Goal: Use online tool/utility: Utilize a website feature to perform a specific function

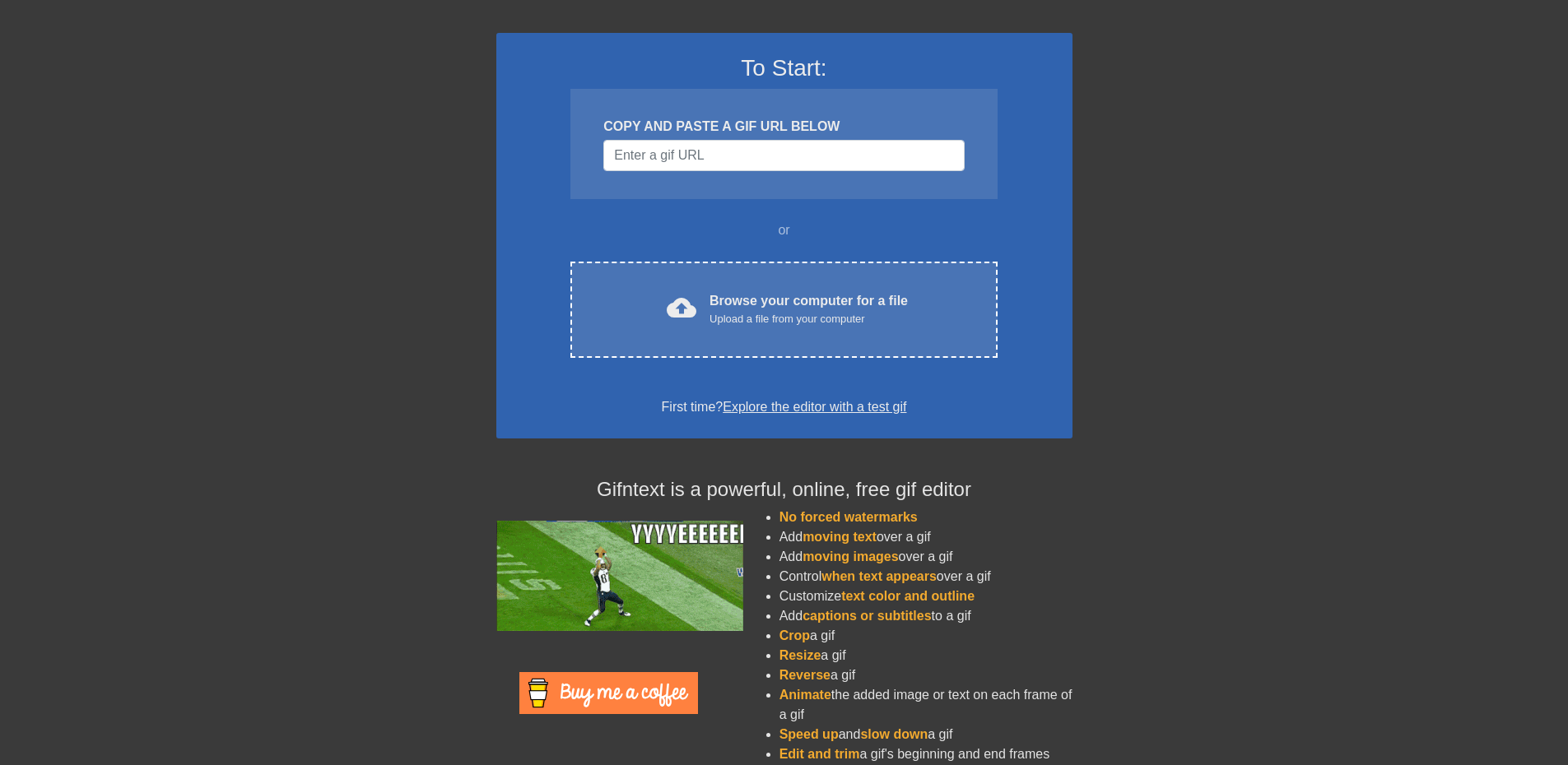
scroll to position [113, 0]
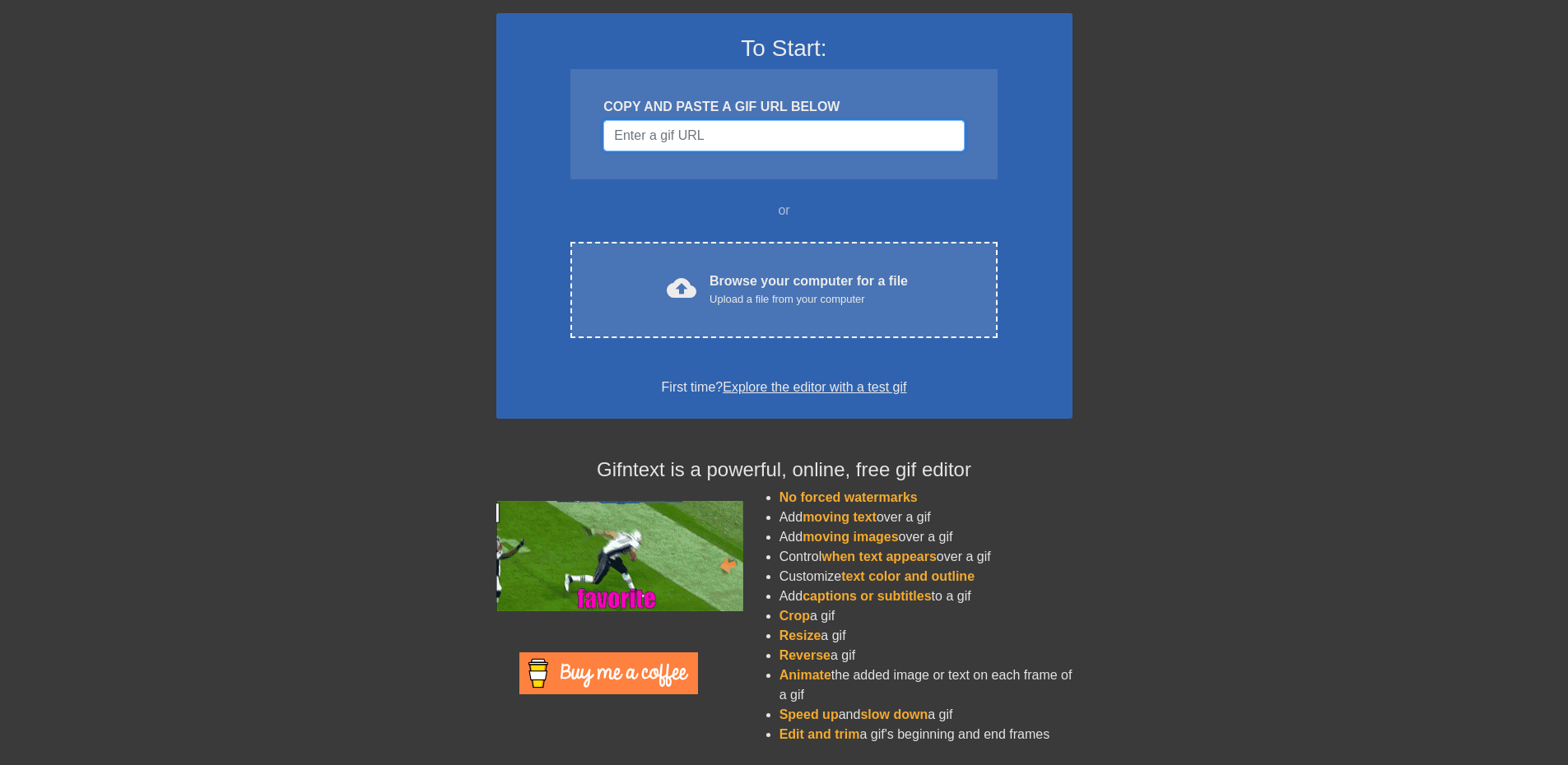
click at [710, 136] on input "Username" at bounding box center [784, 136] width 361 height 31
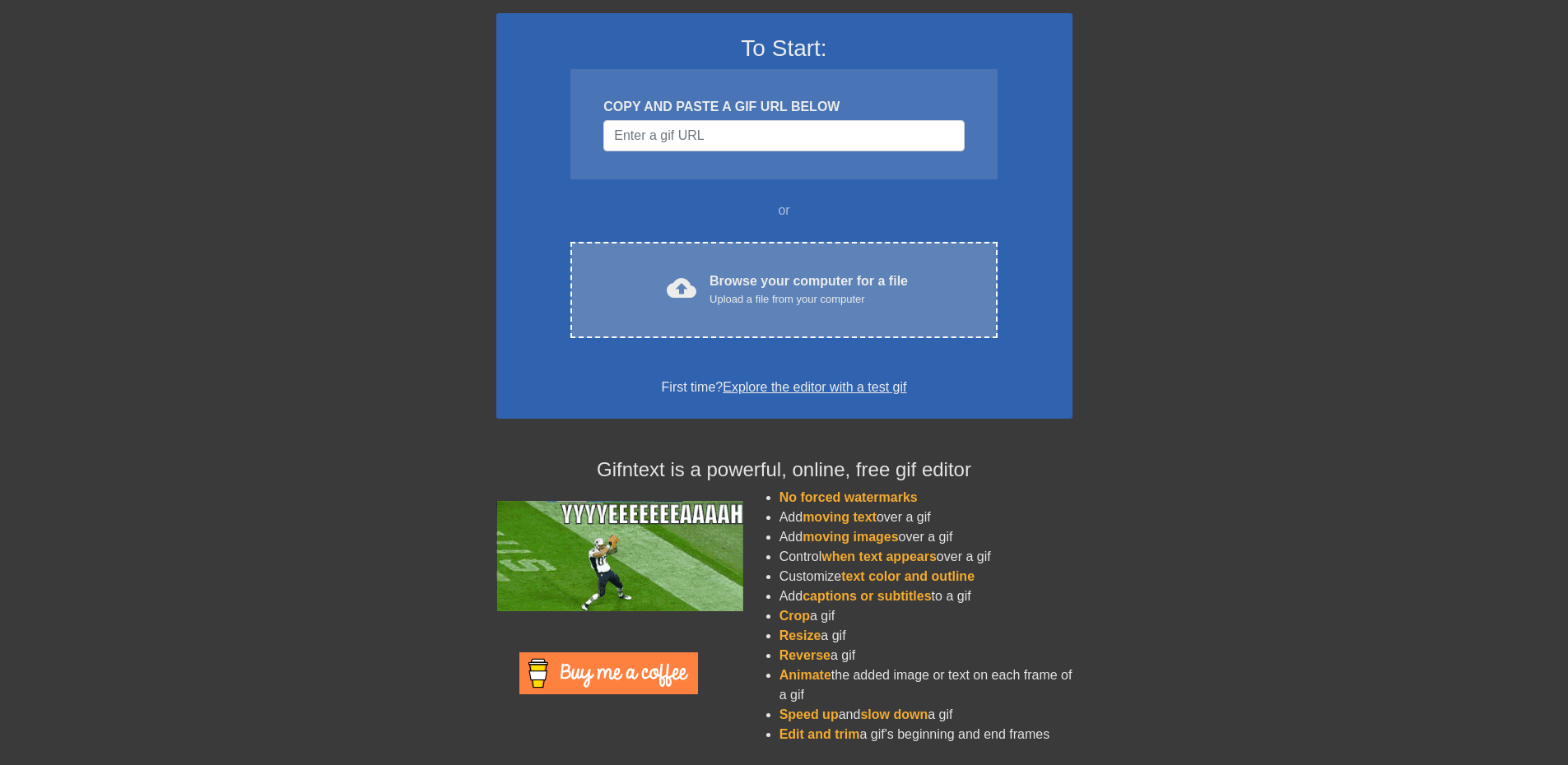
click at [772, 270] on div "cloud_upload Browse your computer for a file Upload a file from your computer C…" at bounding box center [784, 290] width 427 height 97
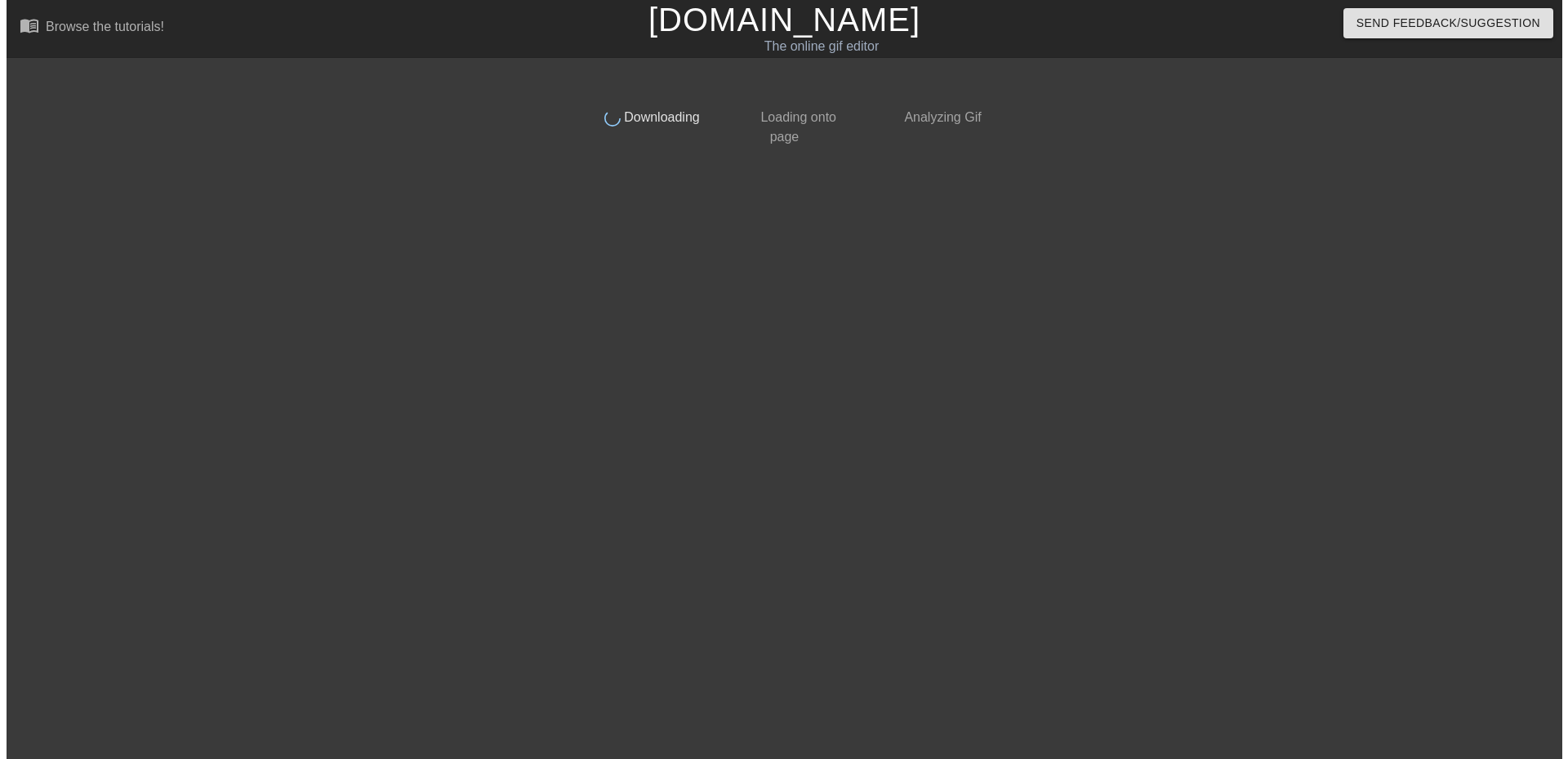
scroll to position [0, 0]
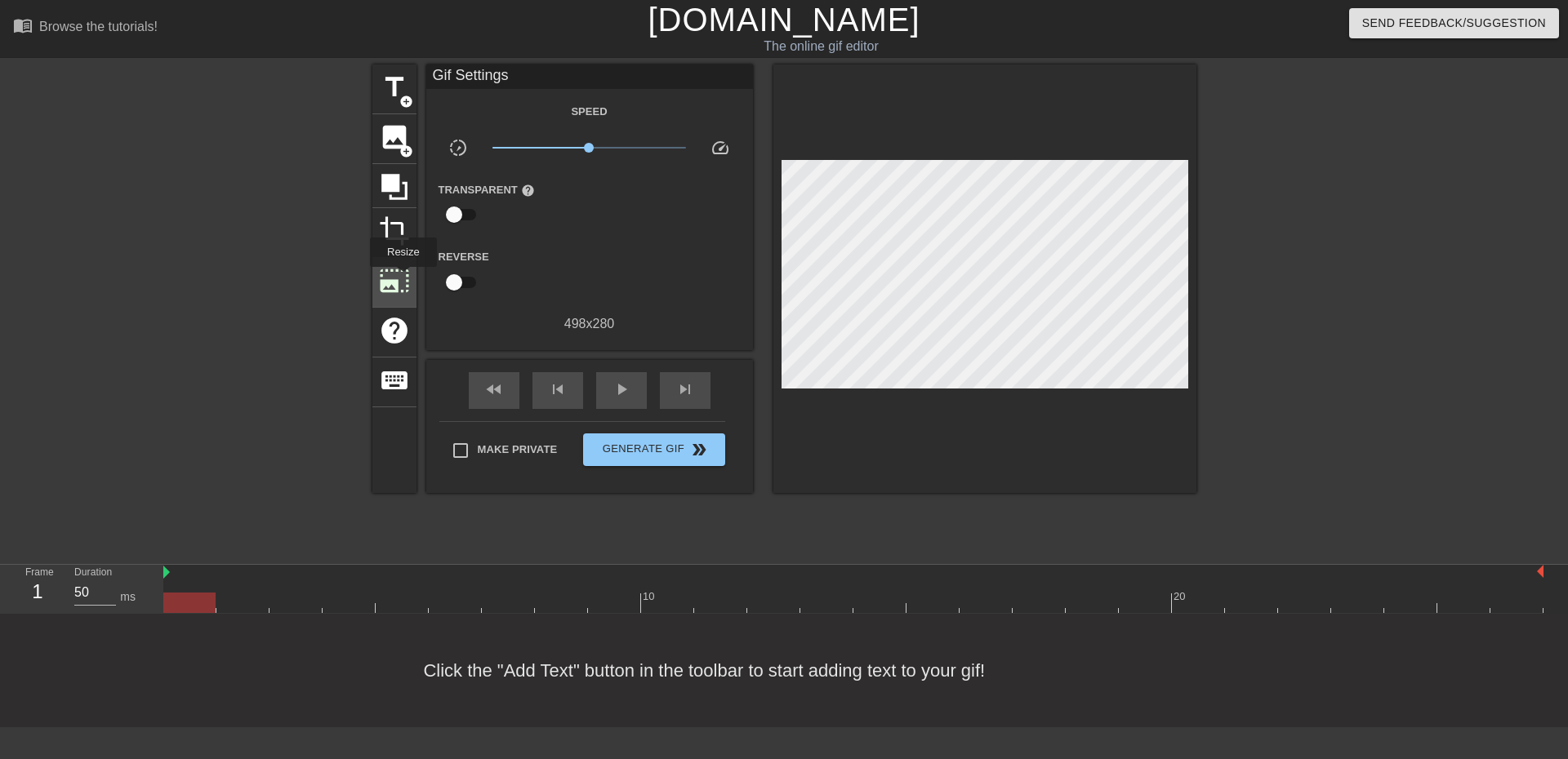
click at [402, 278] on span "photo_size_select_large" at bounding box center [394, 281] width 31 height 31
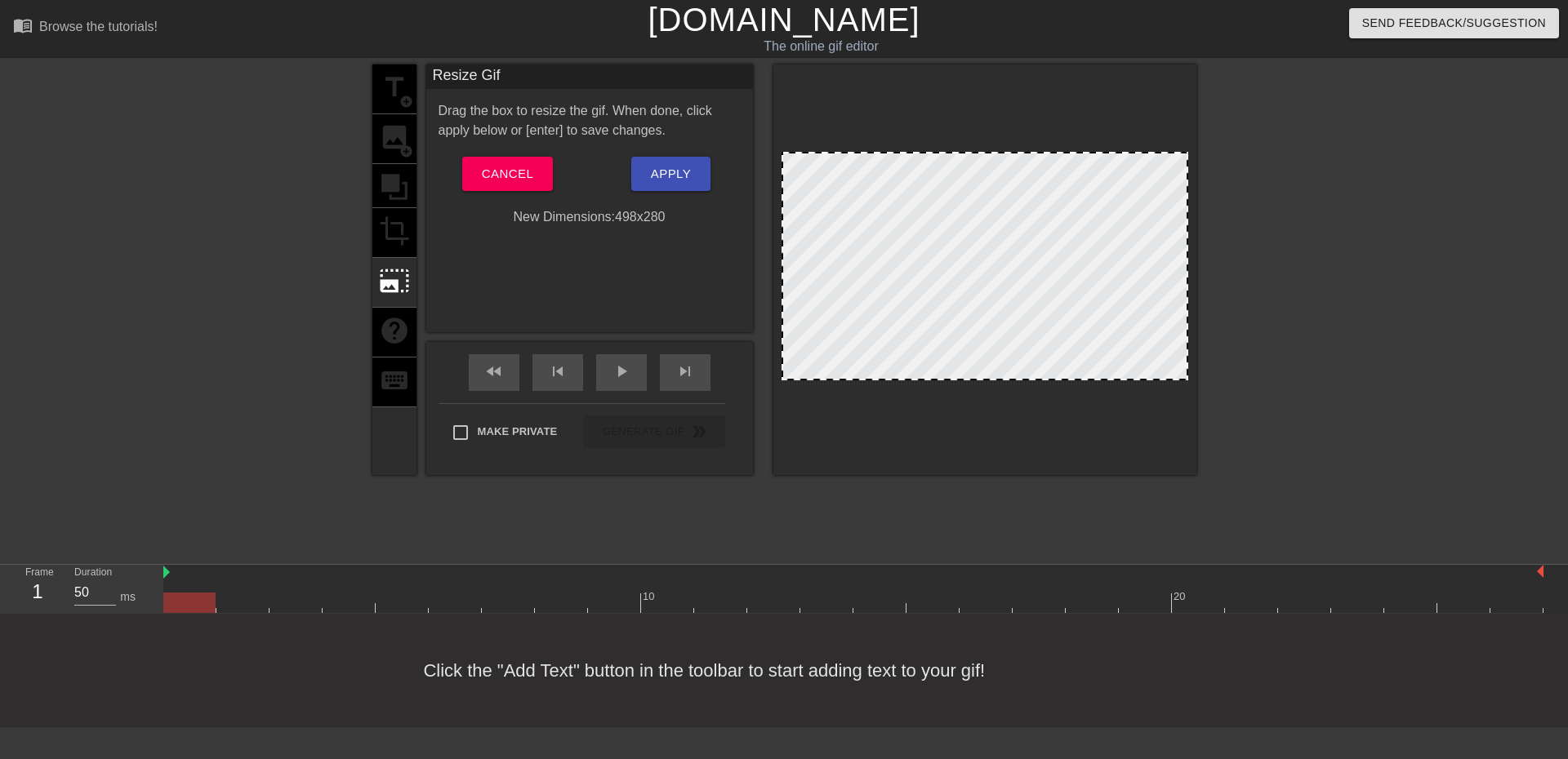
drag, startPoint x: 1186, startPoint y: 245, endPoint x: 1225, endPoint y: 253, distance: 39.8
click at [1225, 253] on div "title add_circle image add_circle crop photo_size_select_large help keyboard Re…" at bounding box center [784, 309] width 1568 height 490
drag, startPoint x: 990, startPoint y: 158, endPoint x: 991, endPoint y: 167, distance: 9.1
click at [991, 167] on div at bounding box center [985, 270] width 423 height 411
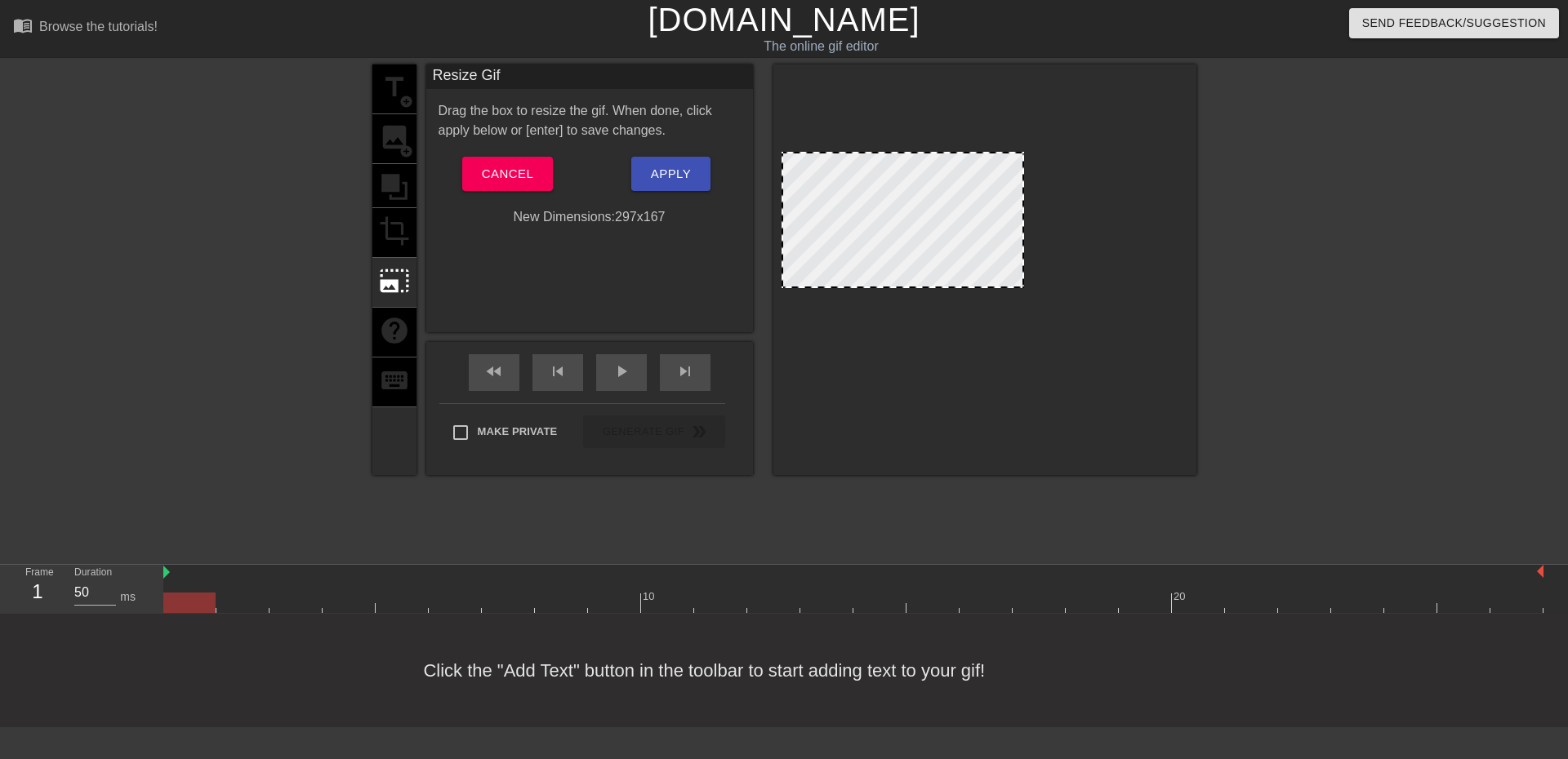
drag, startPoint x: 983, startPoint y: 377, endPoint x: 956, endPoint y: 270, distance: 110.4
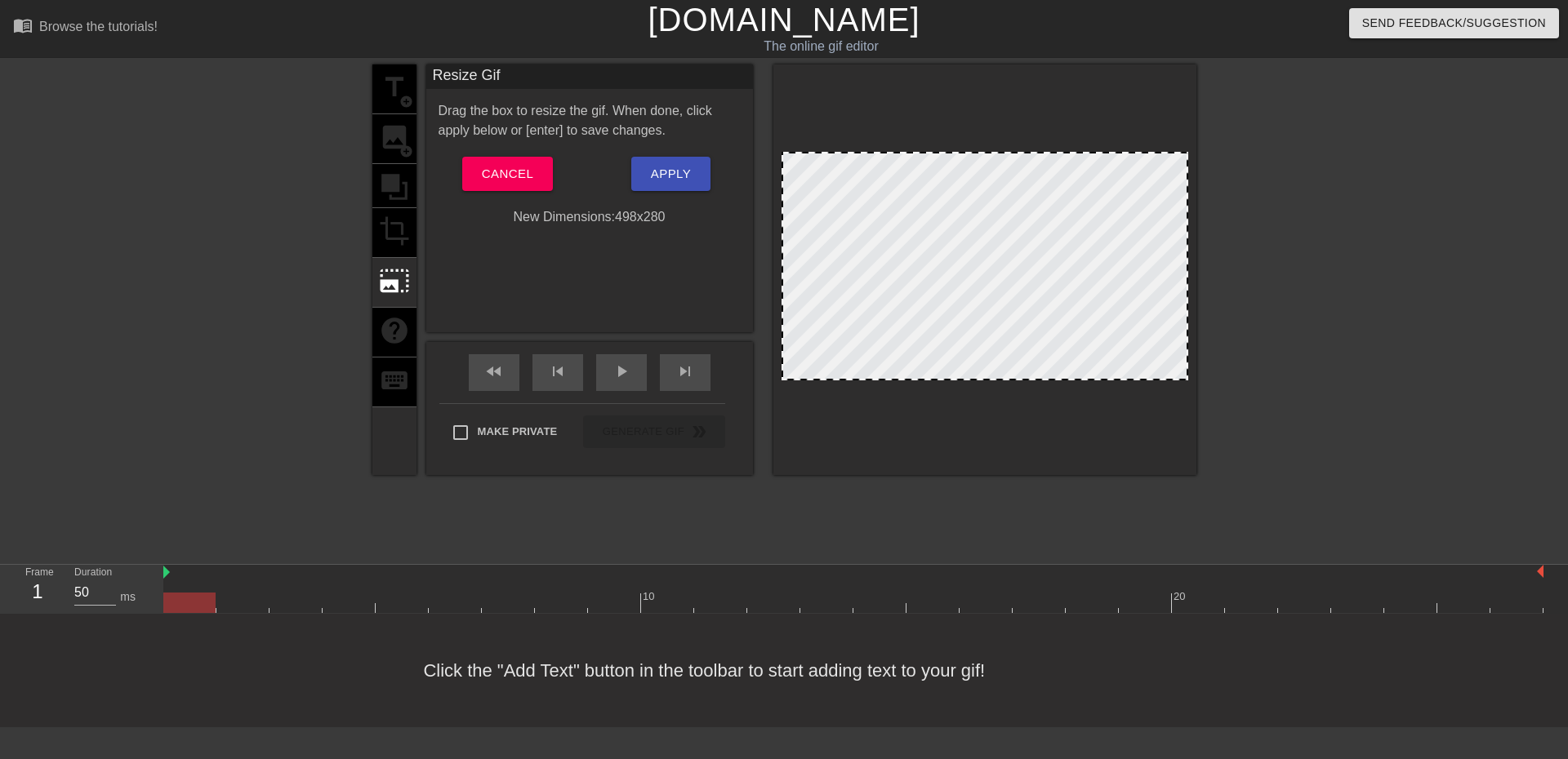
drag, startPoint x: 1000, startPoint y: 207, endPoint x: 1203, endPoint y: 210, distance: 203.0
click at [1215, 213] on div "title add_circle image add_circle crop photo_size_select_large help keyboard Re…" at bounding box center [784, 309] width 1568 height 490
click at [632, 218] on div "New Dimensions: 498 x 280" at bounding box center [590, 216] width 327 height 19
drag, startPoint x: 1184, startPoint y: 243, endPoint x: 1228, endPoint y: 259, distance: 46.8
click at [1230, 260] on div "title add_circle image add_circle crop photo_size_select_large help keyboard Re…" at bounding box center [784, 309] width 1568 height 490
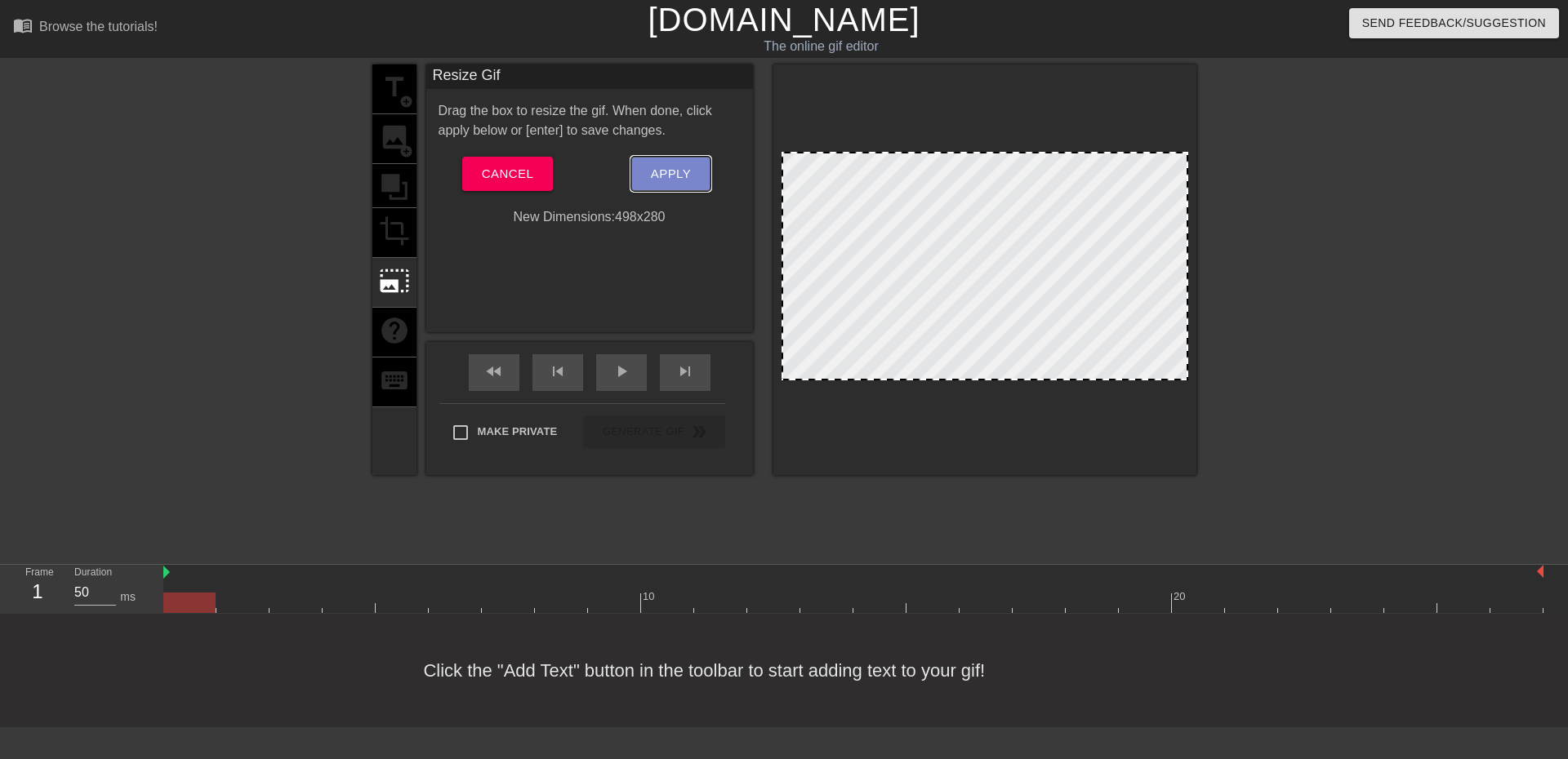
click at [671, 178] on span "Apply" at bounding box center [671, 173] width 40 height 21
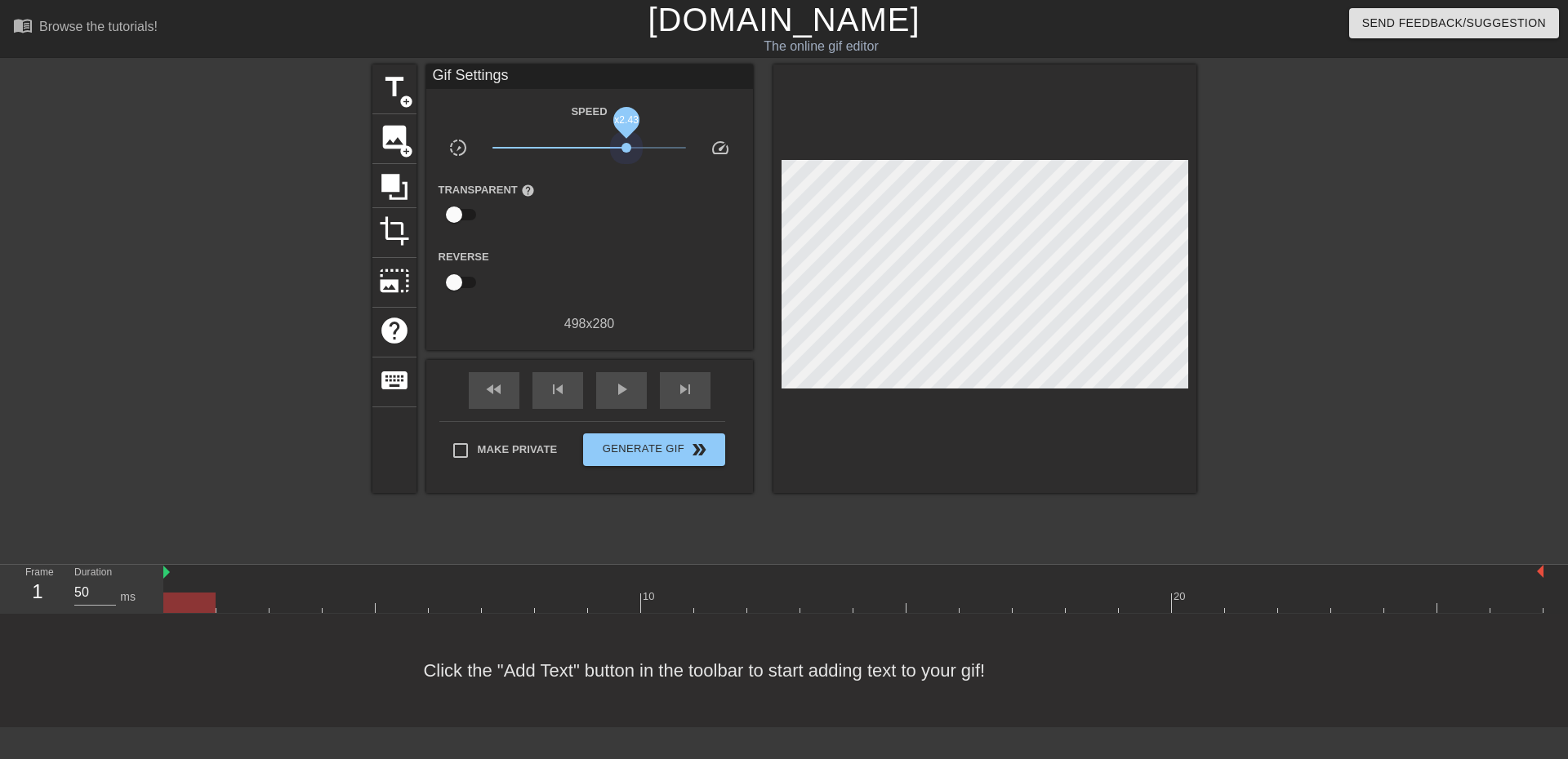
drag, startPoint x: 591, startPoint y: 143, endPoint x: 629, endPoint y: 160, distance: 41.6
click at [629, 160] on div "x2.43" at bounding box center [589, 151] width 218 height 26
click at [451, 215] on input "checkbox" at bounding box center [455, 214] width 93 height 31
click at [477, 210] on input "checkbox" at bounding box center [470, 214] width 93 height 31
checkbox input "false"
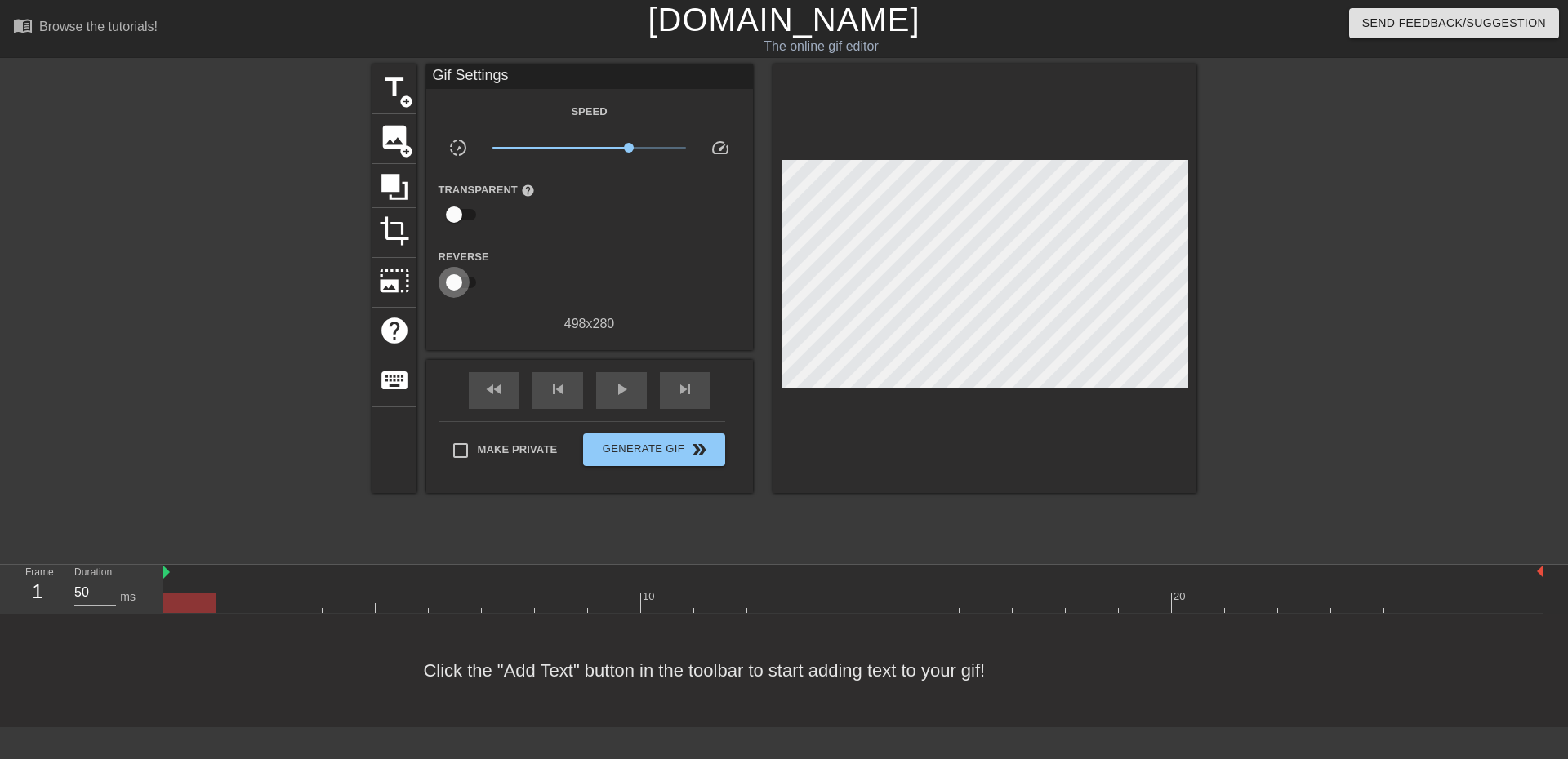
click at [473, 276] on input "checkbox" at bounding box center [455, 283] width 93 height 31
click at [473, 269] on input "checkbox" at bounding box center [470, 283] width 93 height 31
click at [473, 269] on input "checkbox" at bounding box center [455, 283] width 93 height 31
click at [473, 269] on input "checkbox" at bounding box center [470, 283] width 93 height 31
checkbox input "false"
